Goal: Transaction & Acquisition: Purchase product/service

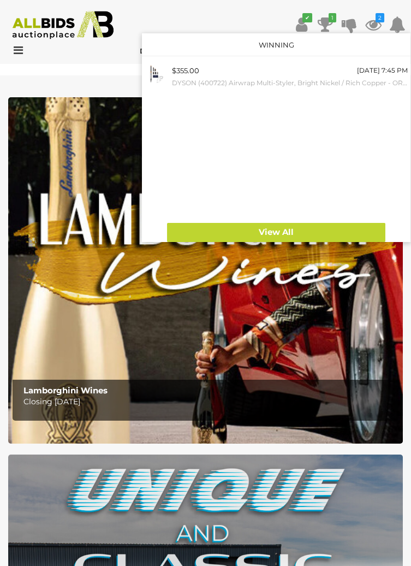
click at [332, 17] on icon "1" at bounding box center [333, 17] width 8 height 9
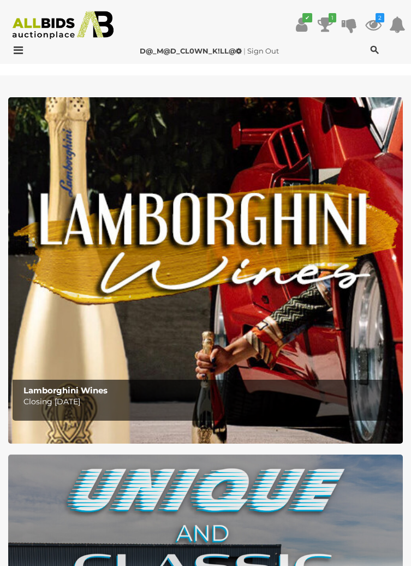
click at [380, 27] on icon at bounding box center [373, 25] width 16 height 20
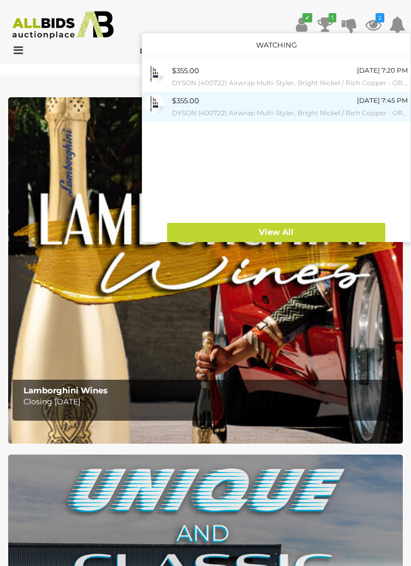
click at [332, 116] on small "DYSON (400722) Airwrap Multi-Styler, Bright Nickel / Rich Copper - ORP $949 (in…" at bounding box center [290, 113] width 236 height 12
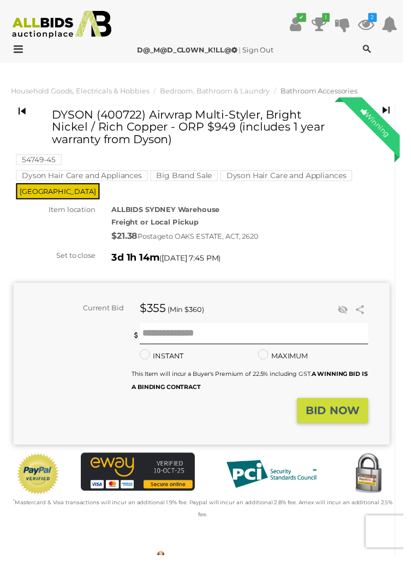
click at [399, 25] on icon at bounding box center [397, 25] width 16 height 20
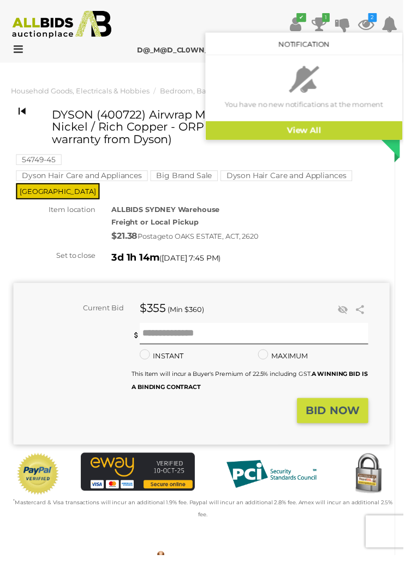
click at [381, 37] on div "Notification" at bounding box center [310, 44] width 201 height 23
click at [377, 24] on icon at bounding box center [373, 25] width 16 height 20
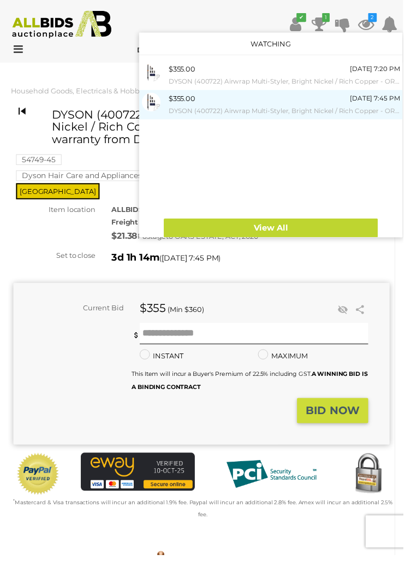
click at [382, 99] on div "[DATE] 7:45 PM" at bounding box center [382, 100] width 51 height 12
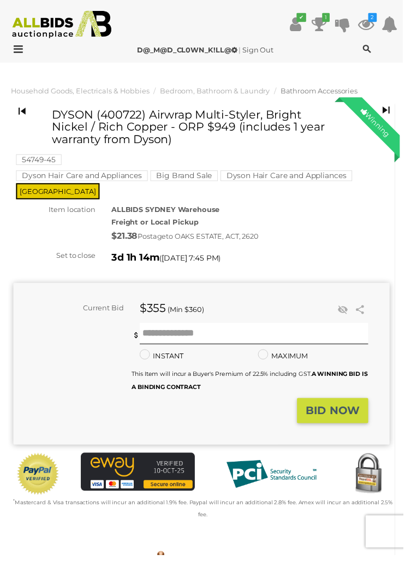
click at [381, 23] on icon at bounding box center [373, 25] width 16 height 20
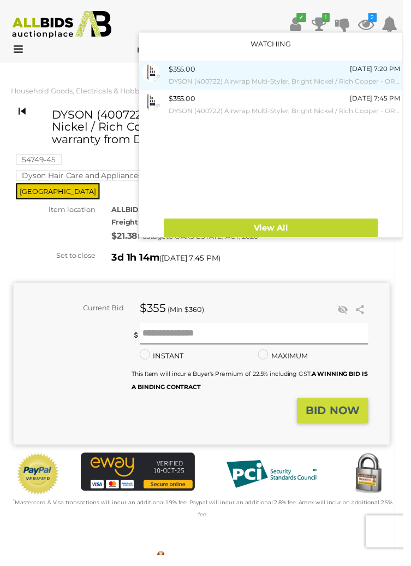
click at [354, 87] on small "DYSON (400722) Airwrap Multi-Styler, Bright Nickel / Rich Copper - ORP $949 (in…" at bounding box center [290, 83] width 236 height 12
